Goal: Information Seeking & Learning: Learn about a topic

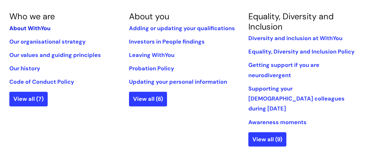
scroll to position [144, 0]
click at [41, 27] on link "About WithYou" at bounding box center [29, 28] width 41 height 7
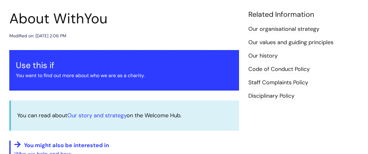
scroll to position [70, 0]
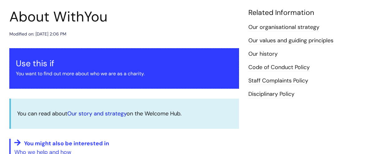
click at [100, 114] on link "Our story and strategy" at bounding box center [96, 113] width 59 height 7
